Goal: Information Seeking & Learning: Understand process/instructions

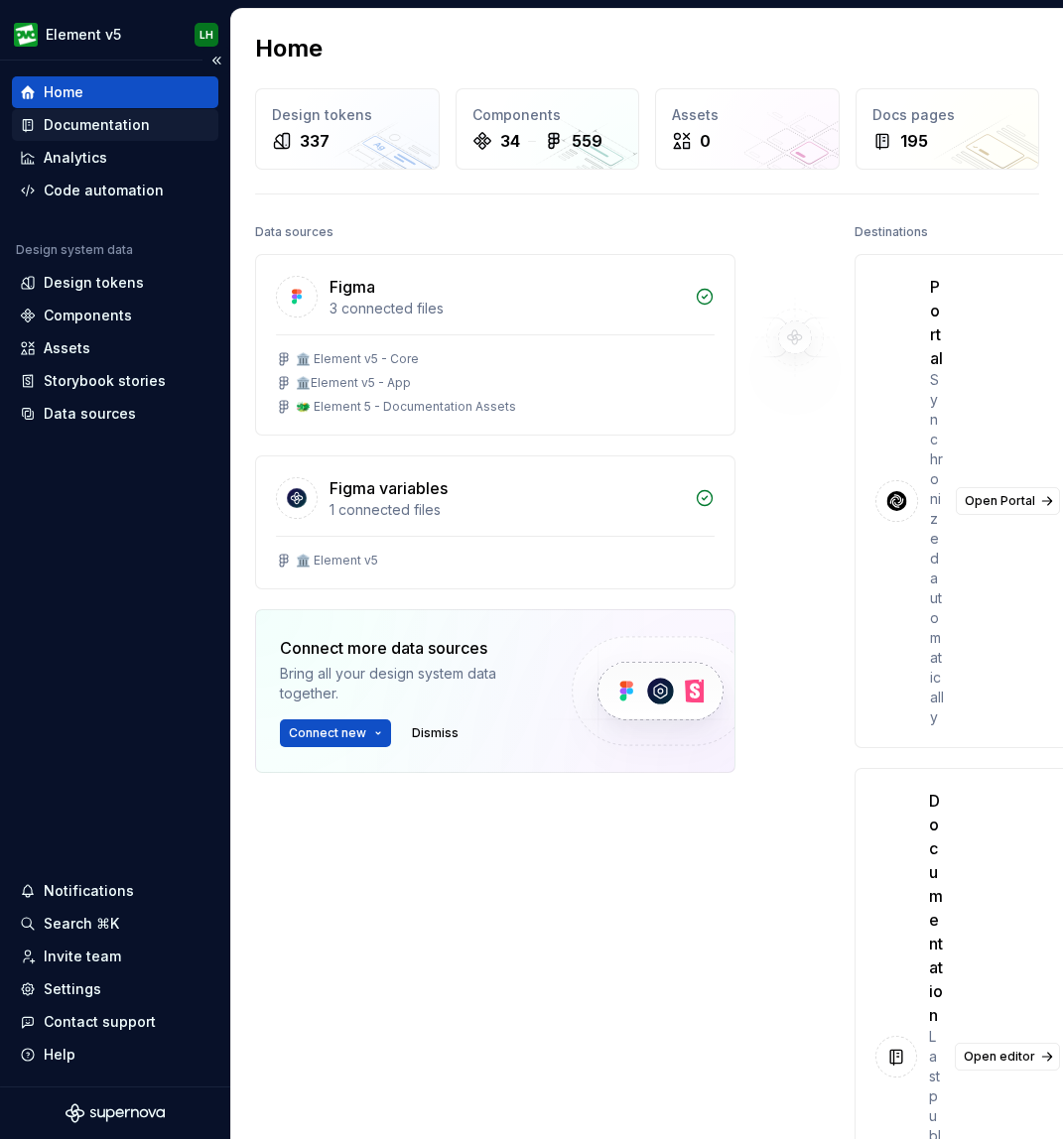
click at [68, 127] on div "Documentation" at bounding box center [97, 125] width 106 height 20
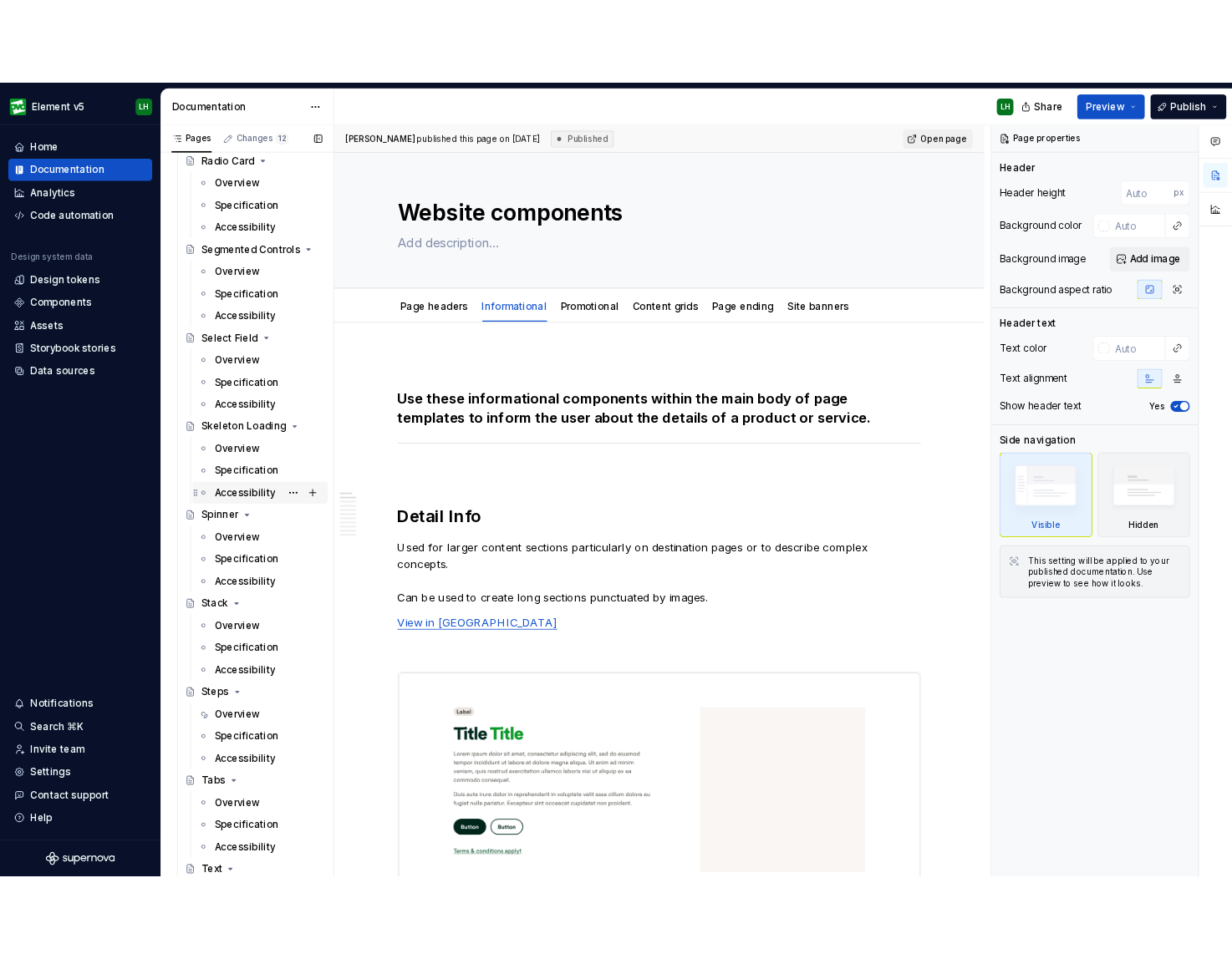
scroll to position [4473, 0]
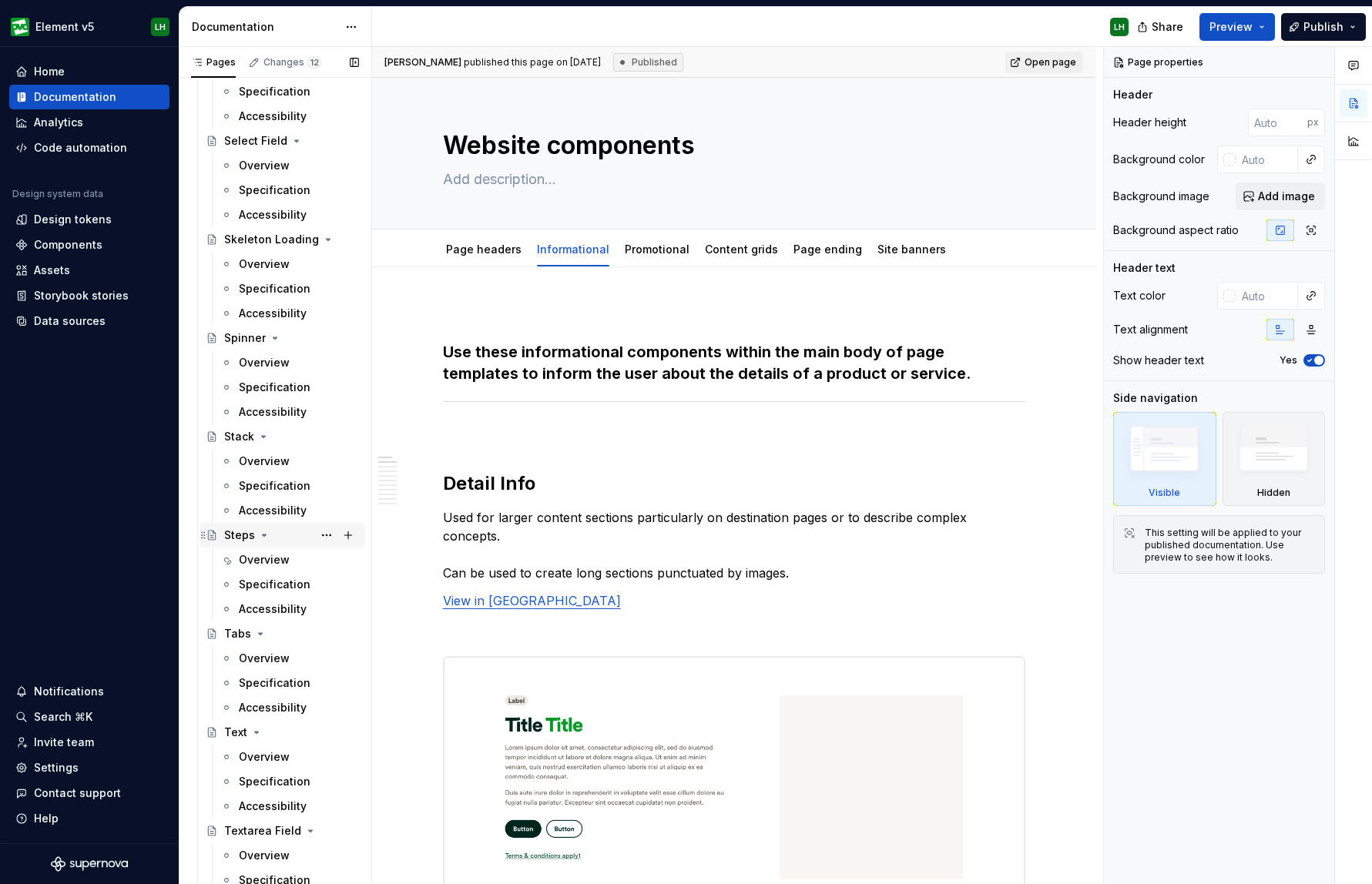
click at [246, 538] on div "Steps" at bounding box center [240, 536] width 31 height 16
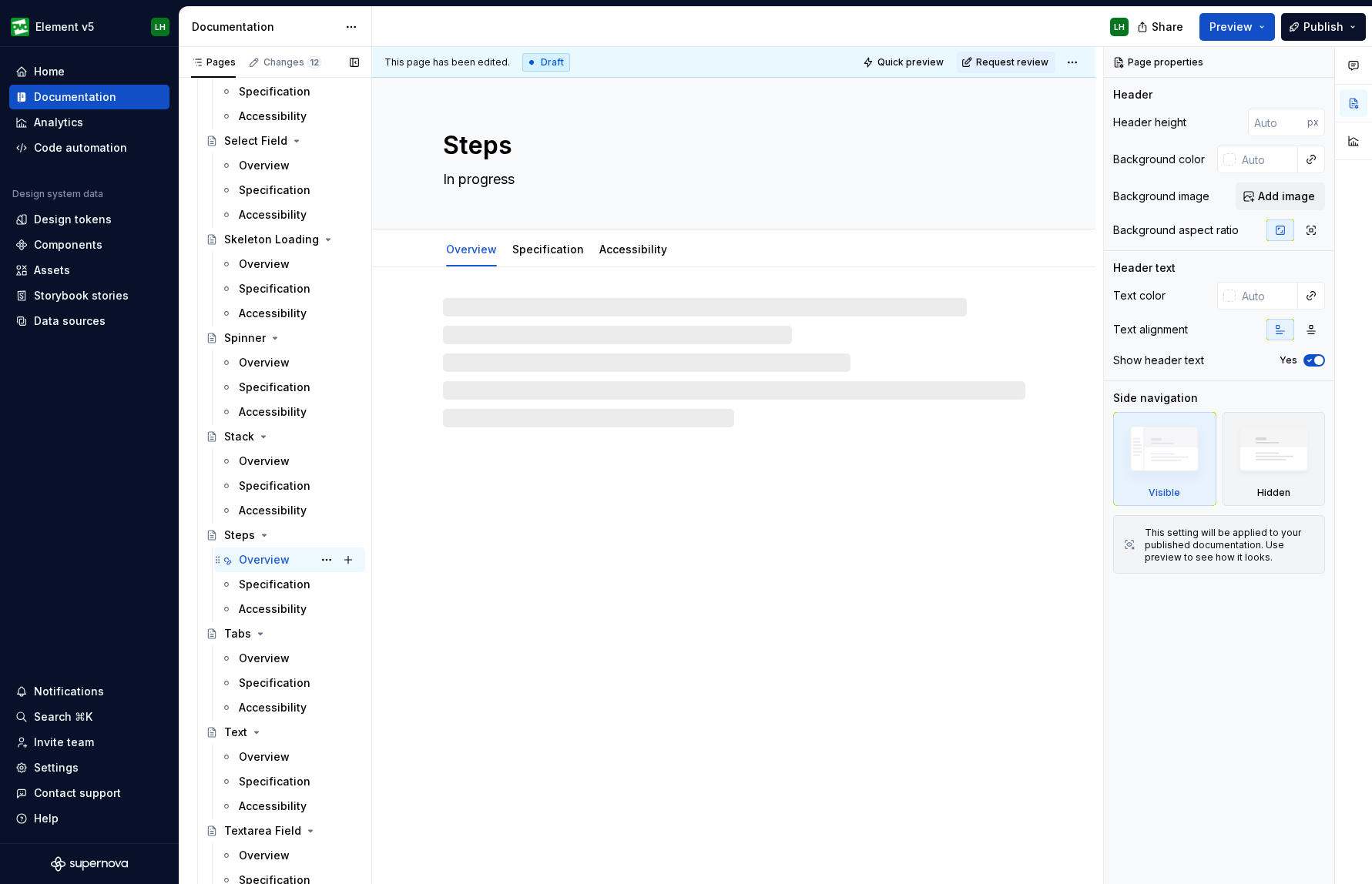
click at [253, 567] on div "Overview LH" at bounding box center [299, 560] width 120 height 22
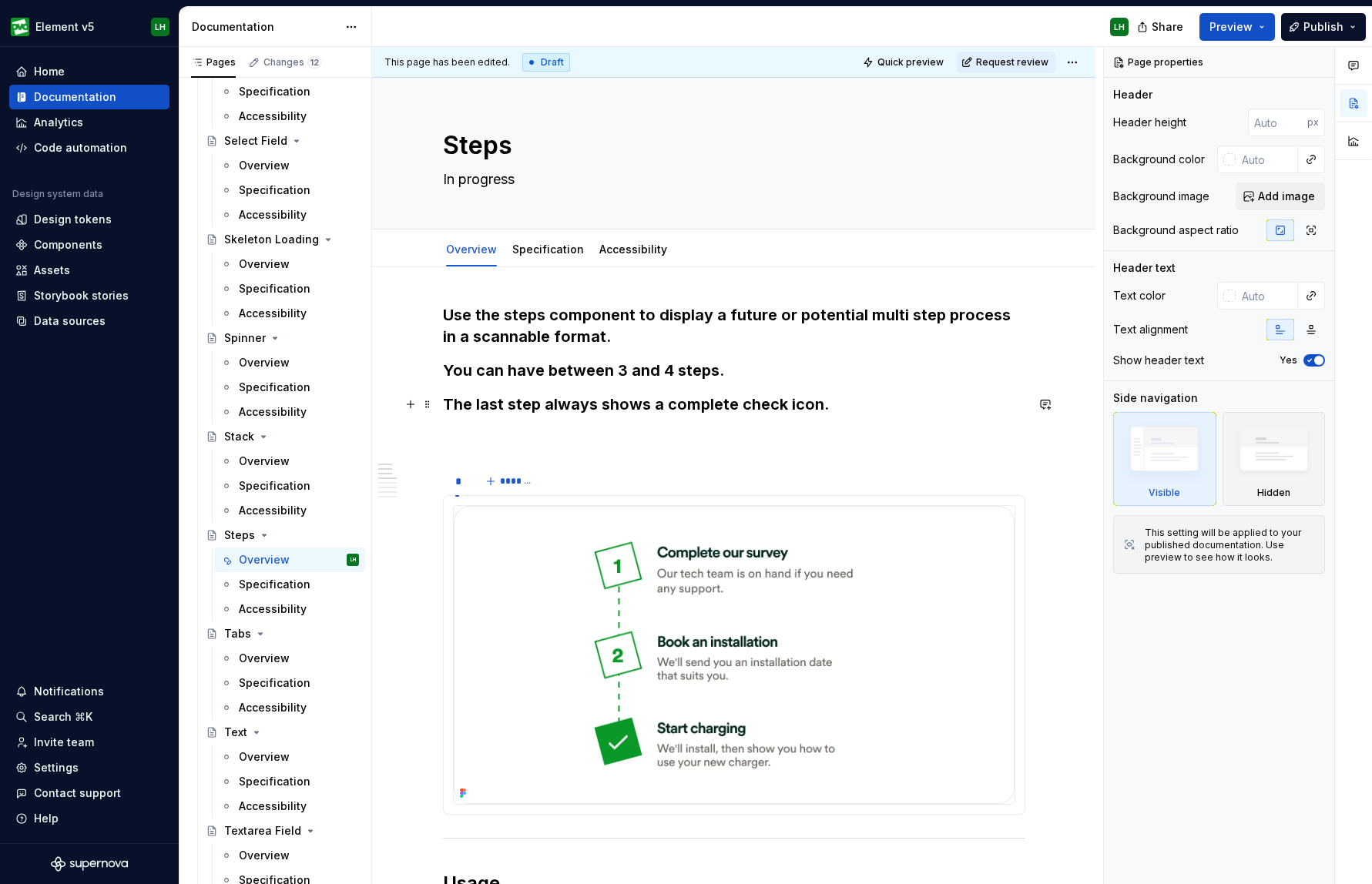
click at [561, 404] on h3 "The last step always shows a complete check icon." at bounding box center [735, 404] width 582 height 22
type textarea "*"
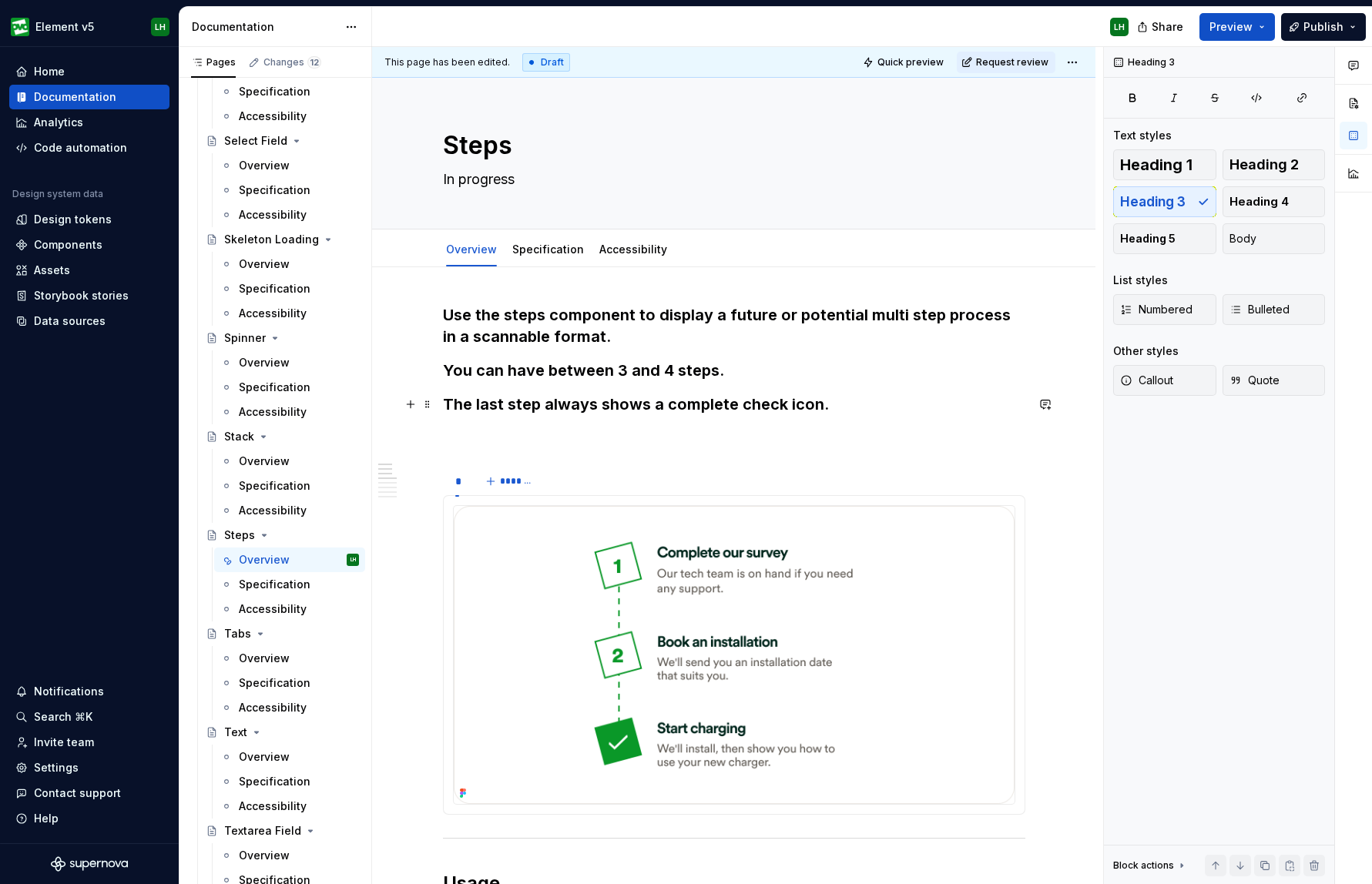
click at [564, 404] on h3 "The last step always shows a complete check icon." at bounding box center [735, 404] width 582 height 22
drag, startPoint x: 766, startPoint y: 404, endPoint x: 773, endPoint y: 439, distance: 35.7
click at [731, 404] on h3 "The last step shows a complete check icon." at bounding box center [735, 404] width 582 height 22
click at [655, 410] on h3 "The last step shows a complete check icon by default." at bounding box center [735, 404] width 582 height 22
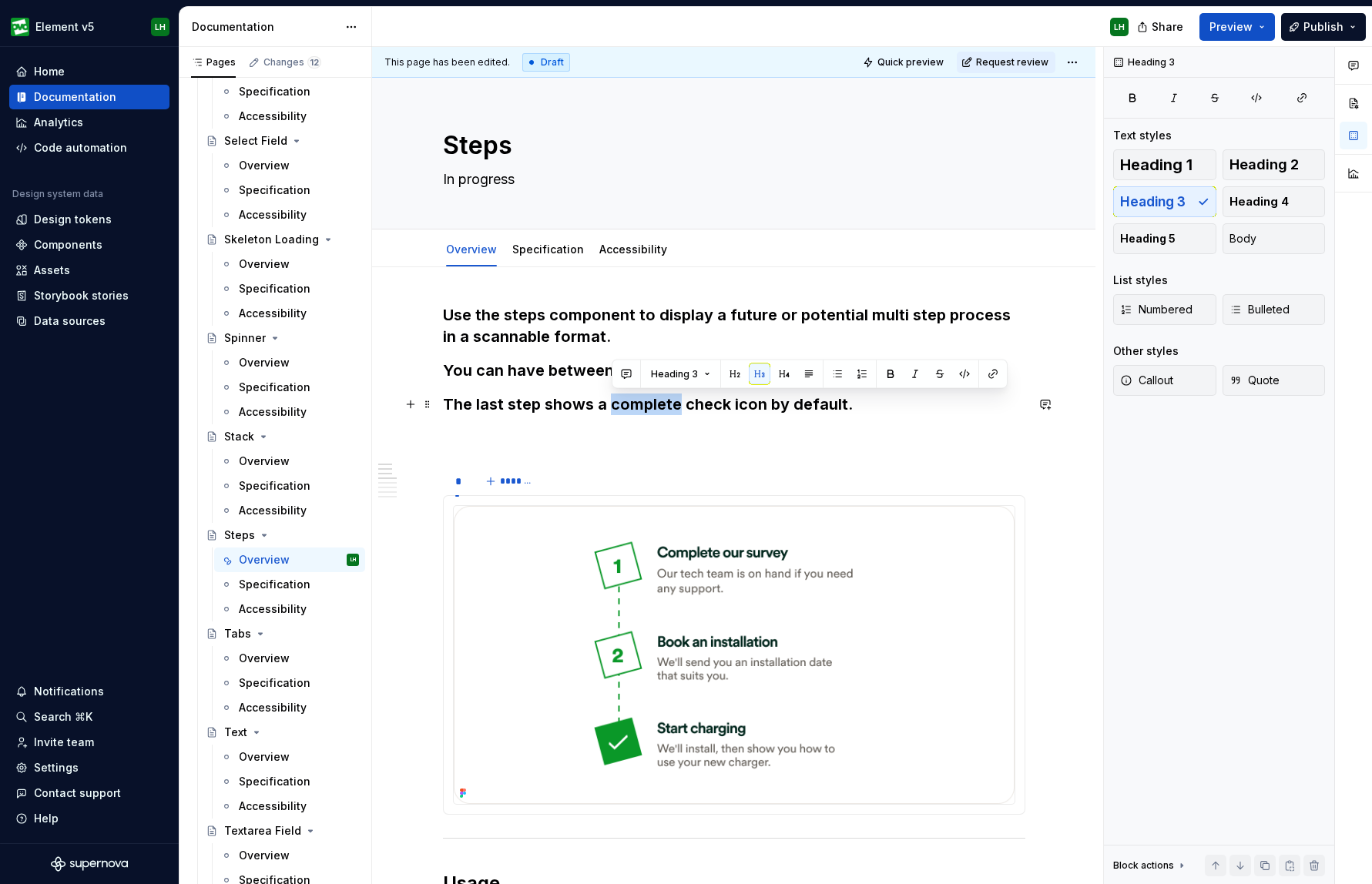
click at [655, 410] on h3 "The last step shows a complete check icon by default." at bounding box center [735, 404] width 582 height 22
click at [731, 406] on h3 "The last step shows a check icon by default." at bounding box center [735, 404] width 582 height 22
click at [731, 407] on h3 "The last step shows a check icon by default but steps can show either ." at bounding box center [735, 404] width 582 height 22
click at [731, 408] on h3 "The last step shows a check icon by default but steps can show either ." at bounding box center [735, 404] width 582 height 22
click at [731, 406] on h3 "The last step shows a check icon by default but all steps can show either ." at bounding box center [735, 404] width 582 height 22
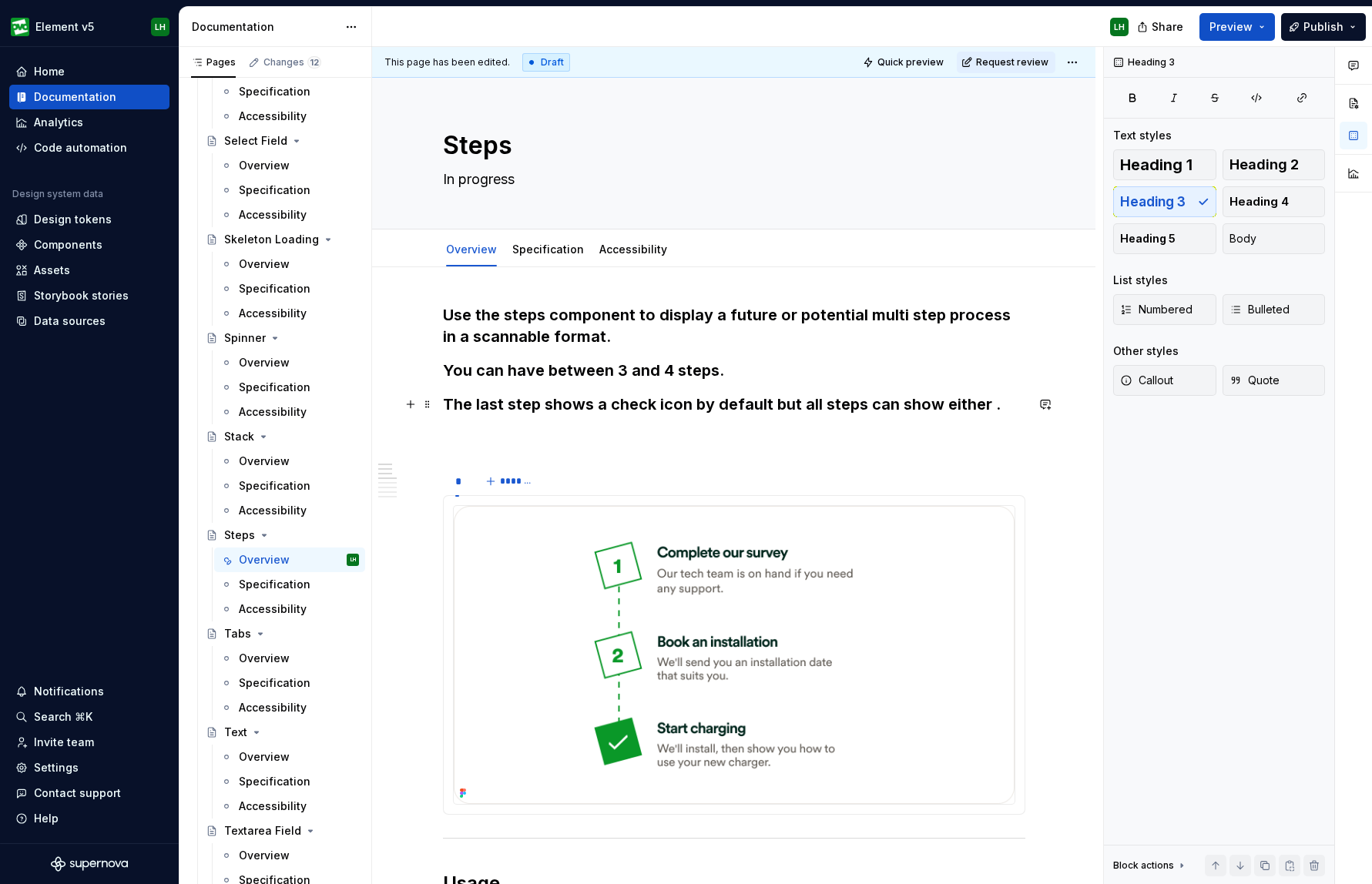
click at [731, 409] on h3 "The last step shows a check icon by default but all steps can show either ." at bounding box center [735, 404] width 582 height 22
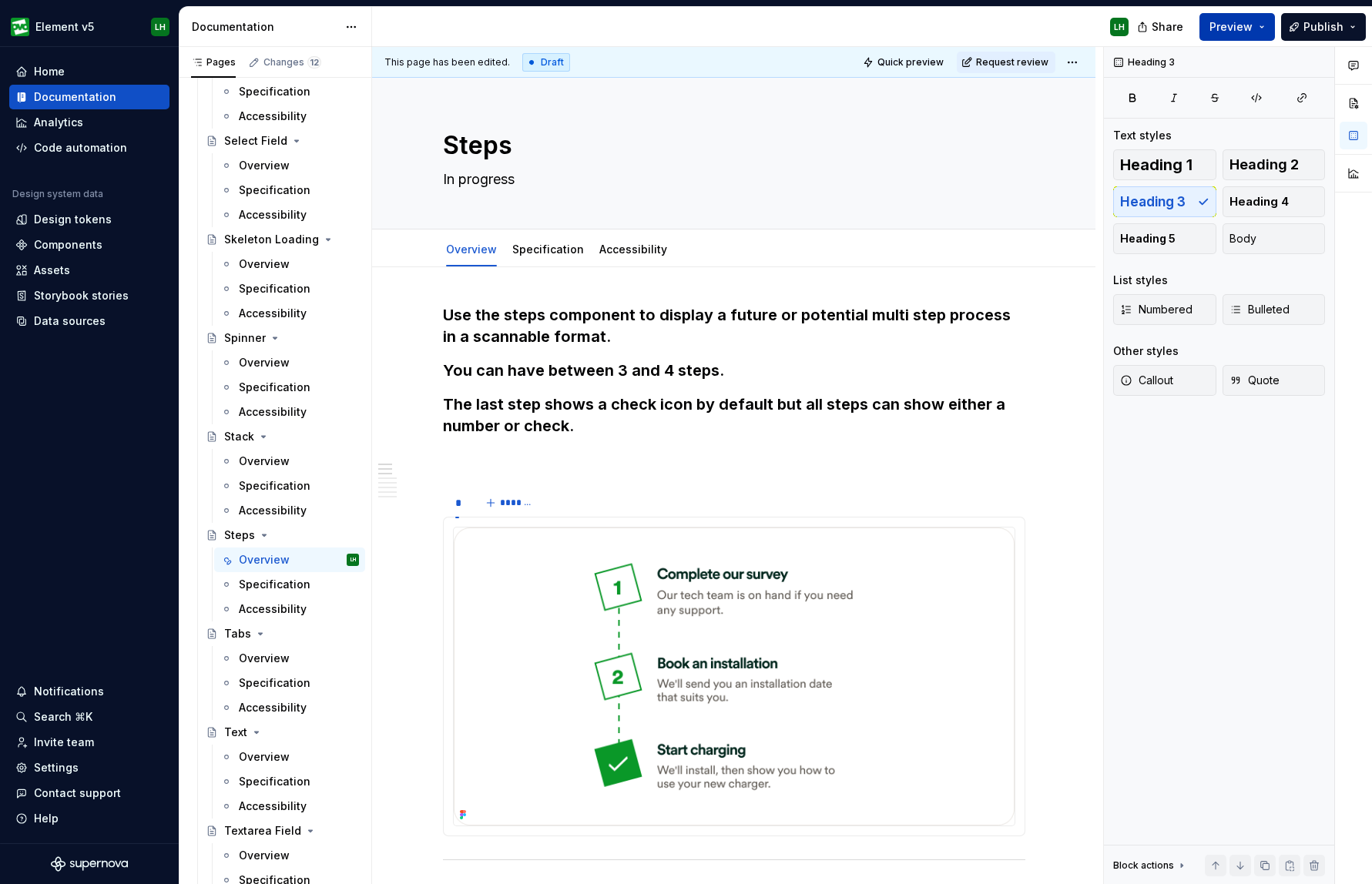
click at [731, 23] on span "Preview" at bounding box center [1231, 27] width 43 height 16
click at [731, 21] on button "Publish" at bounding box center [1323, 27] width 85 height 28
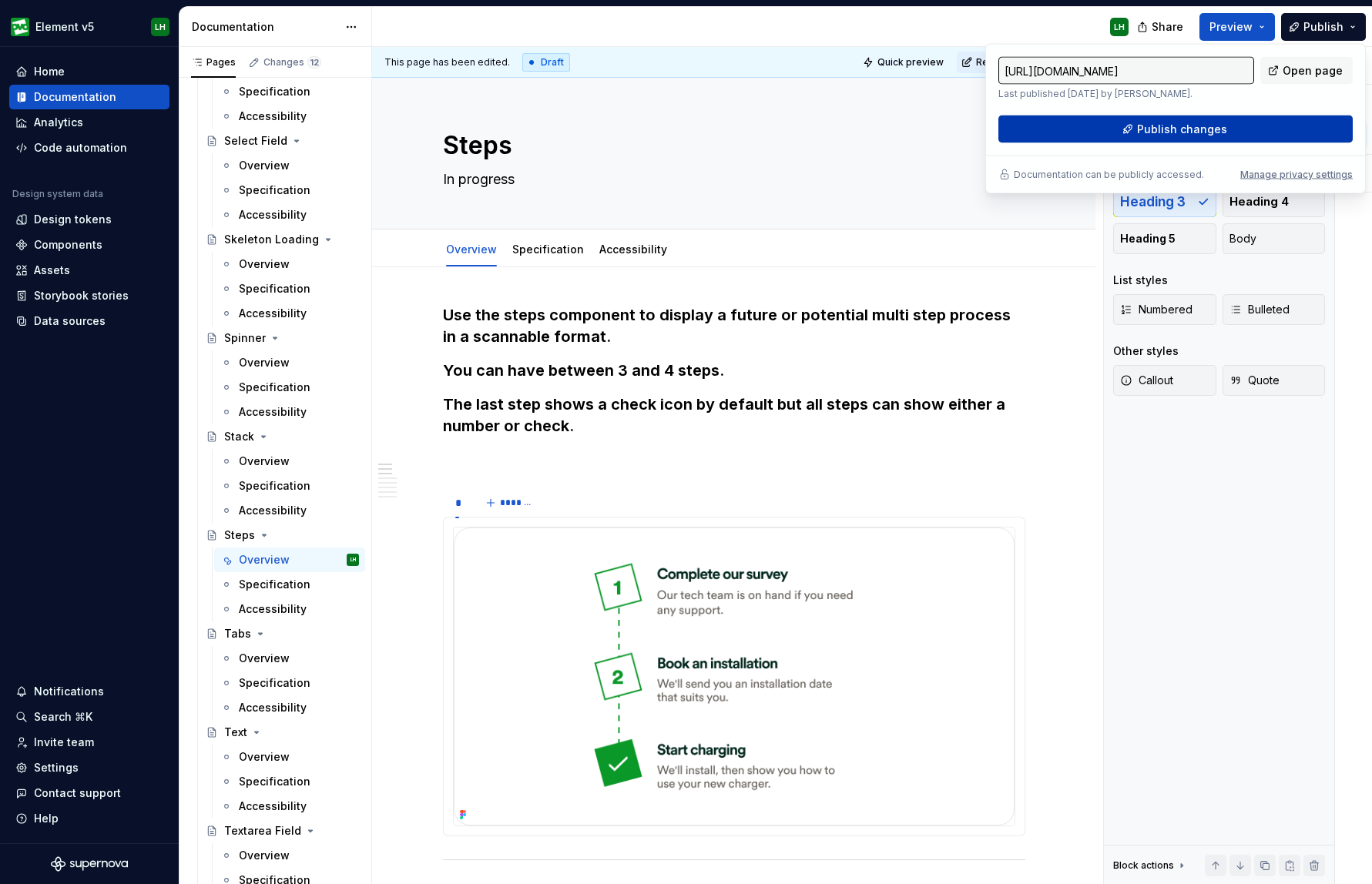
click at [731, 126] on span "Publish changes" at bounding box center [1183, 130] width 90 height 16
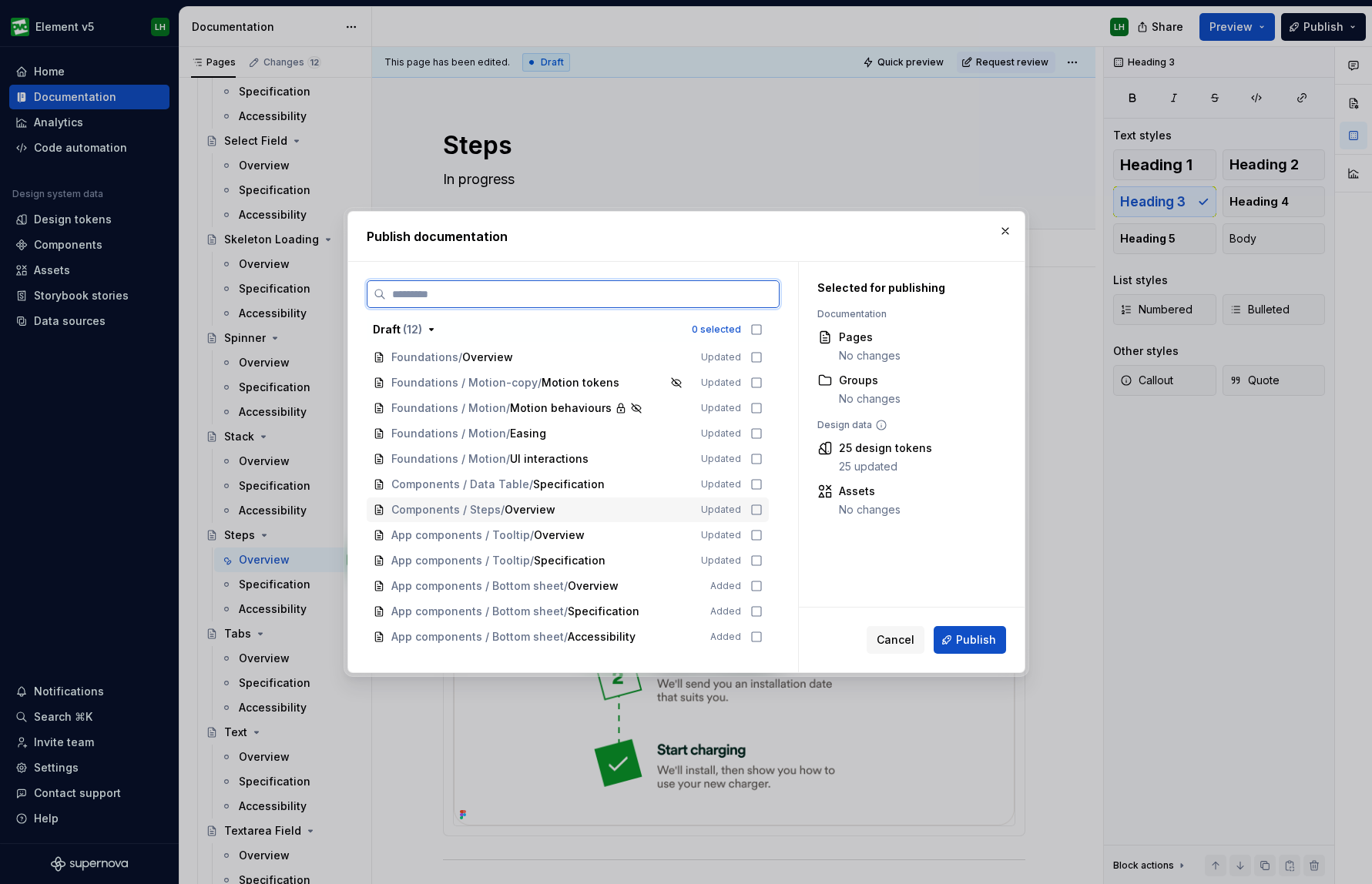
click at [731, 509] on icon at bounding box center [757, 510] width 12 height 12
click at [731, 639] on span "Publish" at bounding box center [977, 640] width 40 height 16
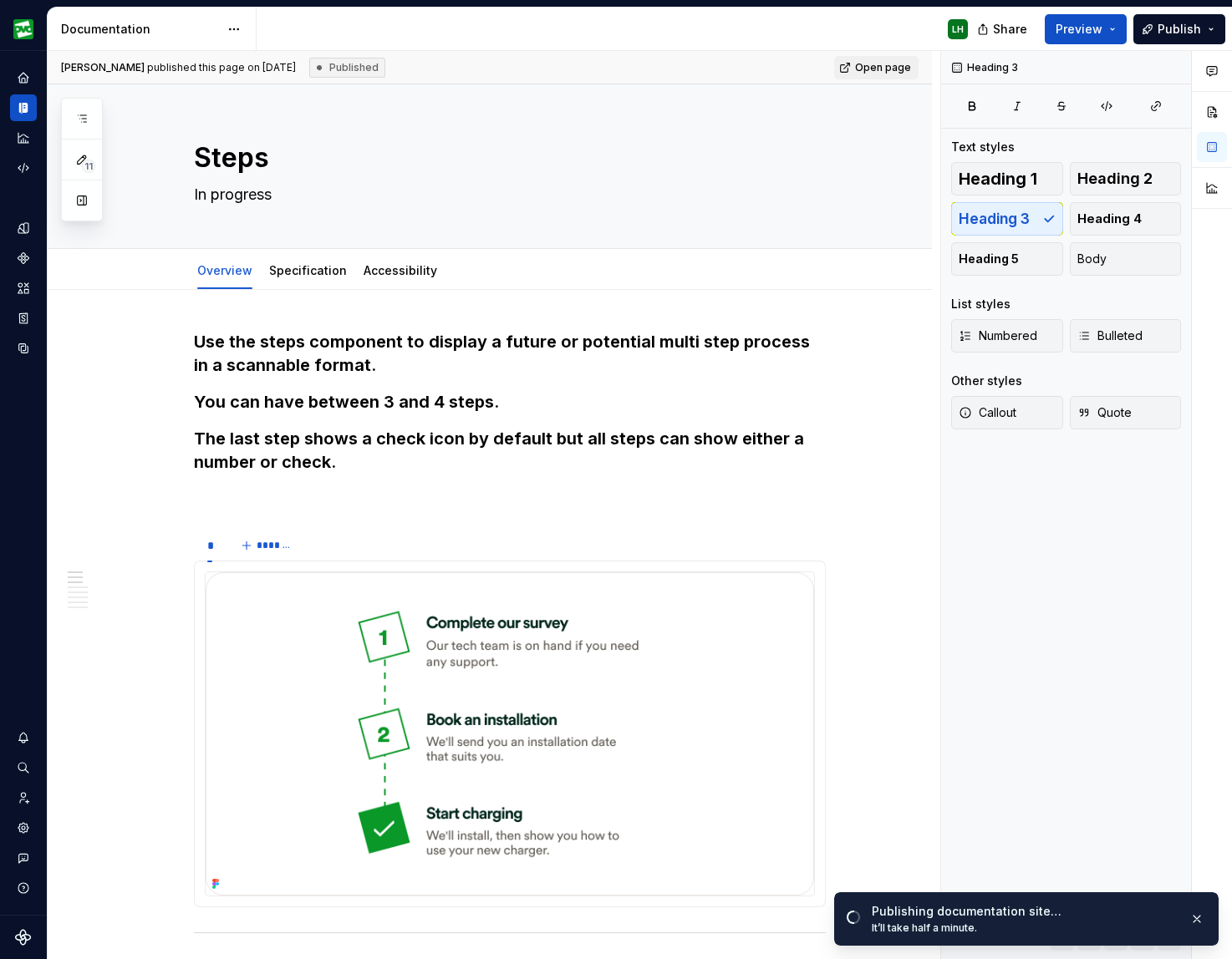
type textarea "*"
